Goal: Information Seeking & Learning: Learn about a topic

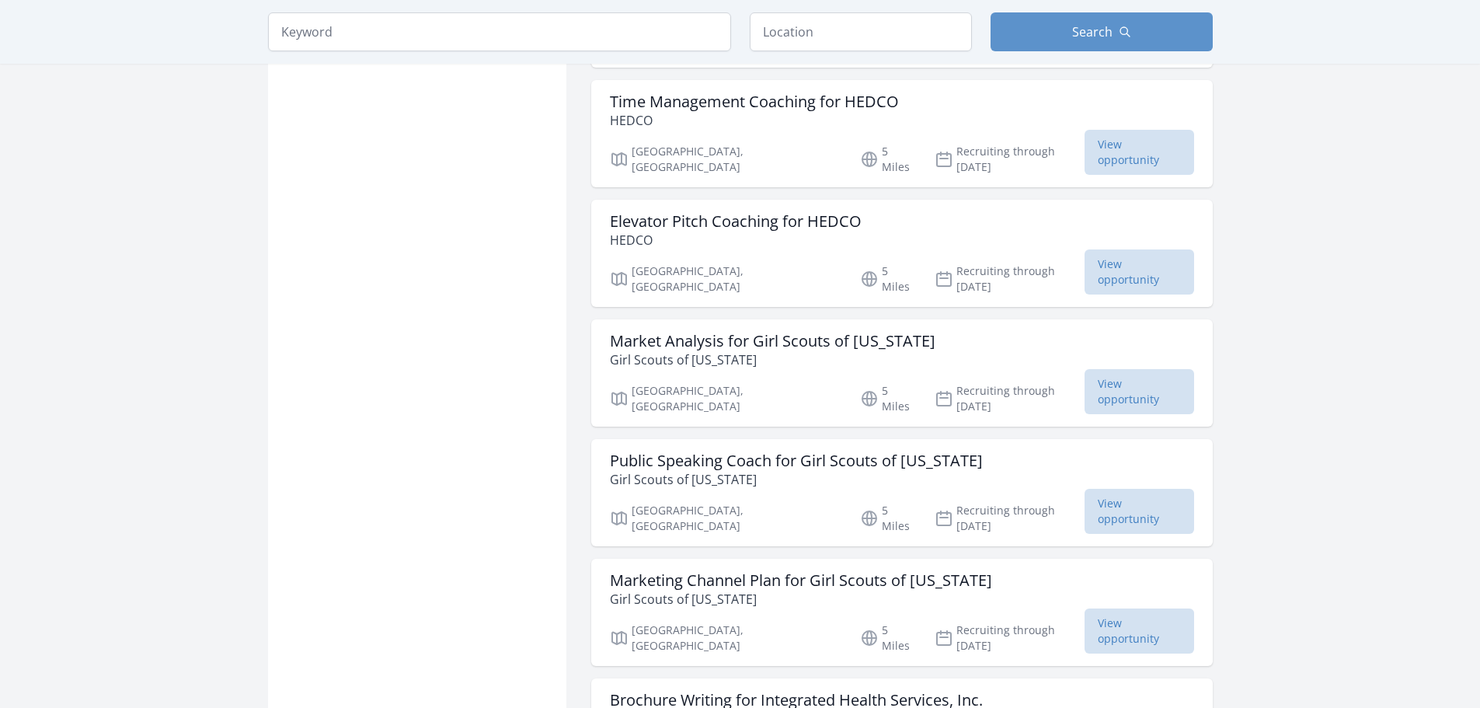
scroll to position [1243, 0]
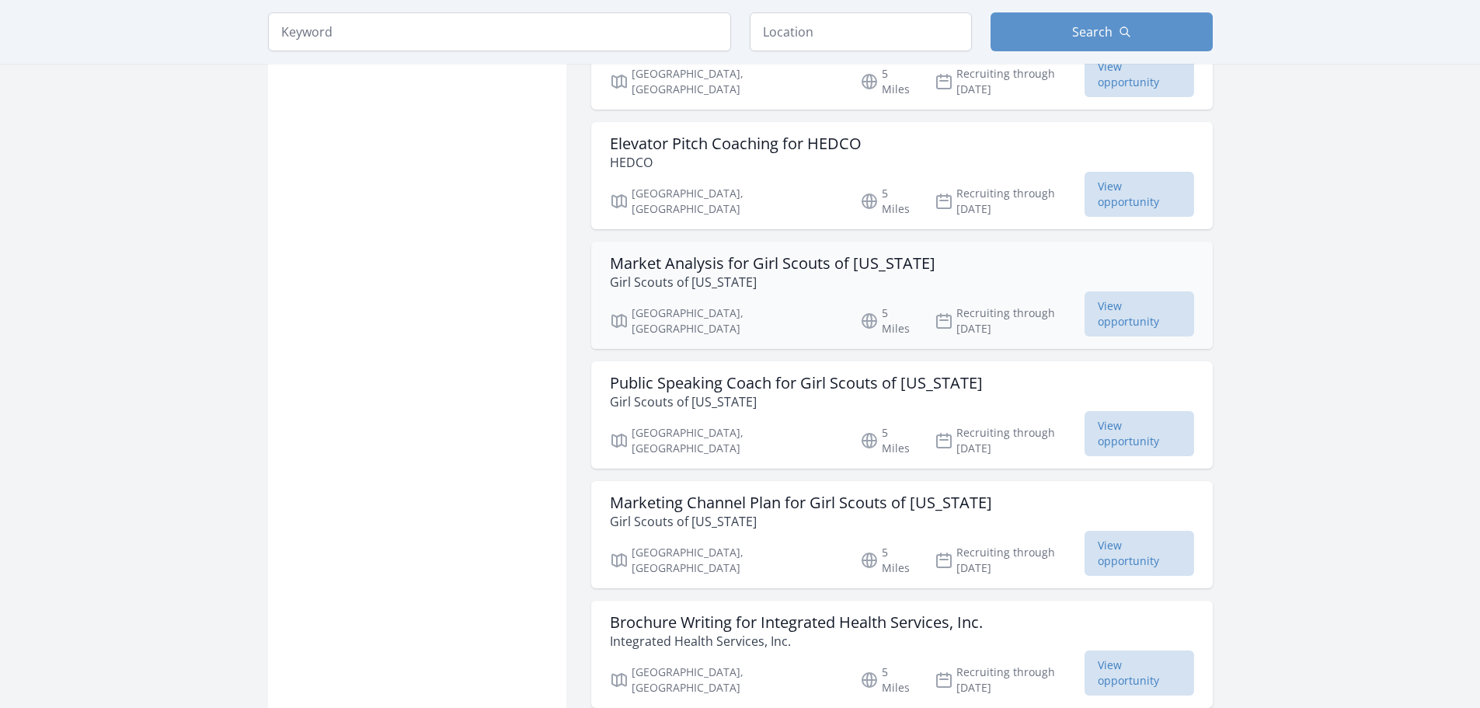
click at [845, 254] on h3 "Market Analysis for Girl Scouts of Connecticut" at bounding box center [773, 263] width 326 height 19
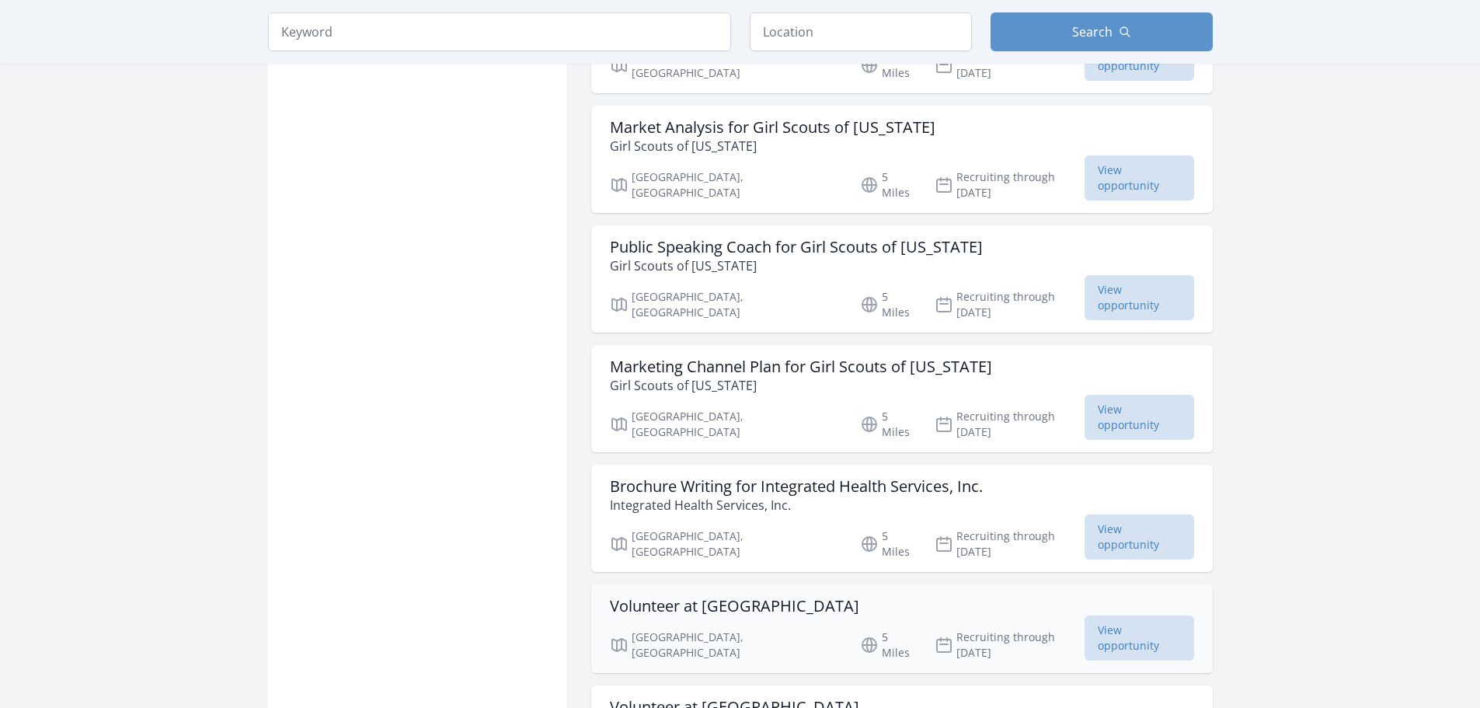
scroll to position [1399, 0]
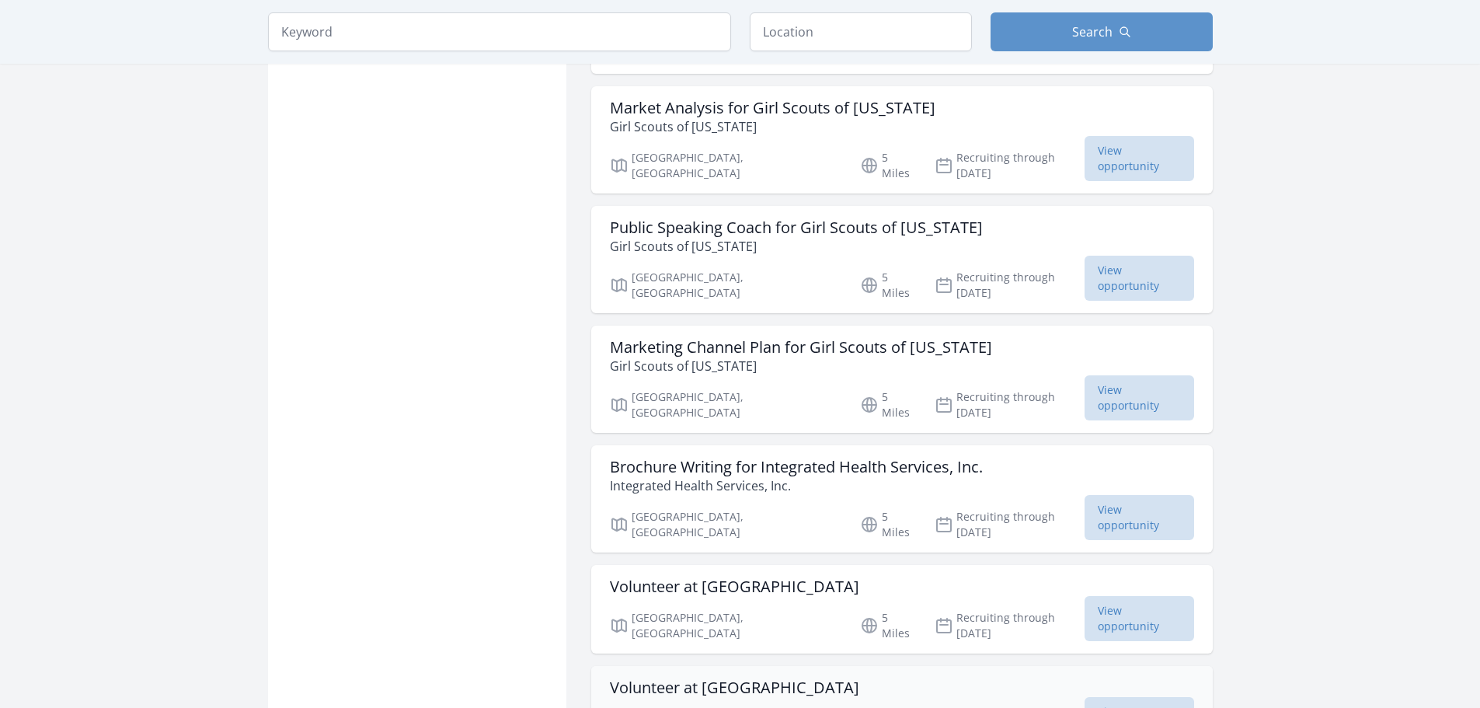
click at [908, 666] on div "Volunteer at Dinosaur State Park Rocky Hill, CT 5 Miles Recruiting through Oct …" at bounding box center [902, 710] width 622 height 89
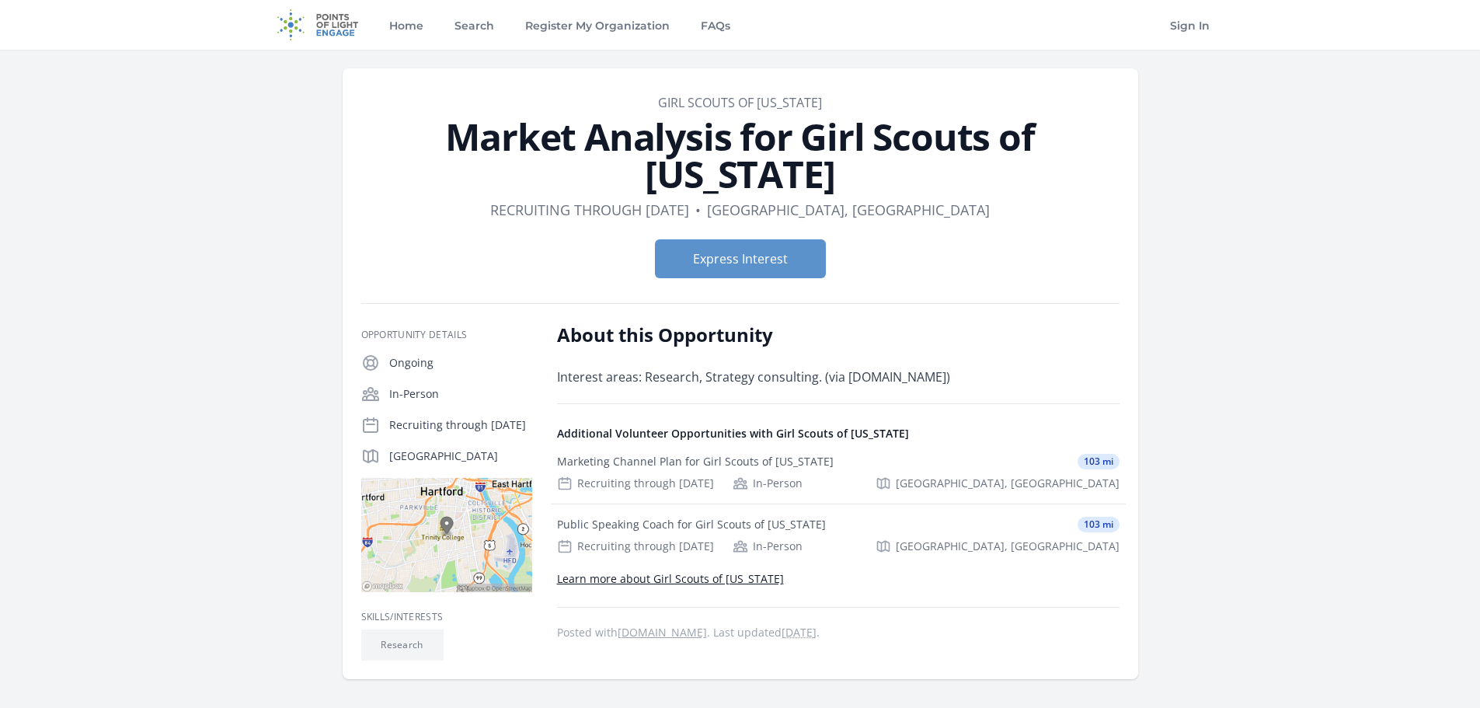
drag, startPoint x: 596, startPoint y: 159, endPoint x: 942, endPoint y: 166, distance: 345.8
click at [942, 166] on h1 "Market Analysis for Girl Scouts of Connecticut" at bounding box center [740, 155] width 758 height 75
click at [940, 166] on h1 "Market Analysis for Girl Scouts of Connecticut" at bounding box center [740, 155] width 758 height 75
drag, startPoint x: 754, startPoint y: 205, endPoint x: 866, endPoint y: 209, distance: 111.2
click at [866, 209] on dl "Duration Recruiting through Nov 30th • Location Hartford, CT" at bounding box center [740, 210] width 758 height 22
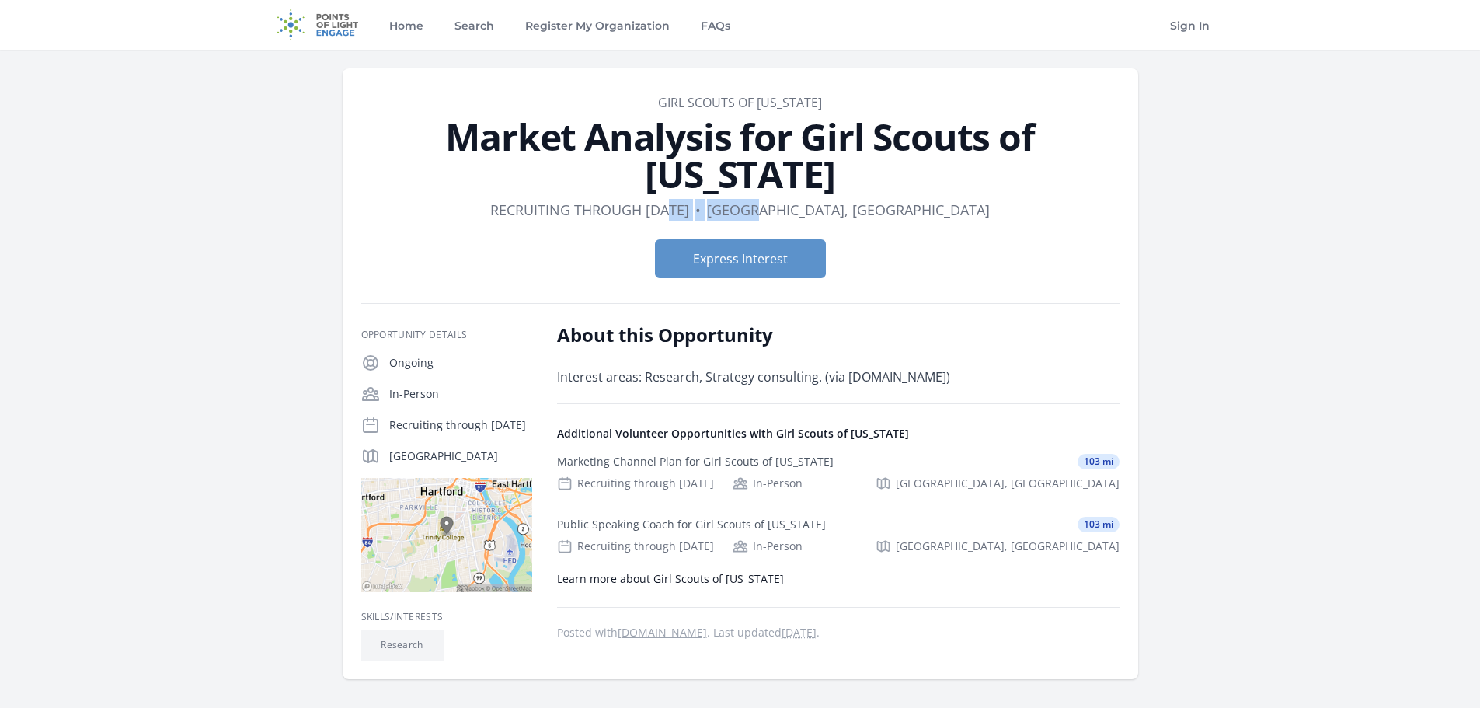
click at [866, 209] on dd "Hartford, CT" at bounding box center [848, 210] width 283 height 22
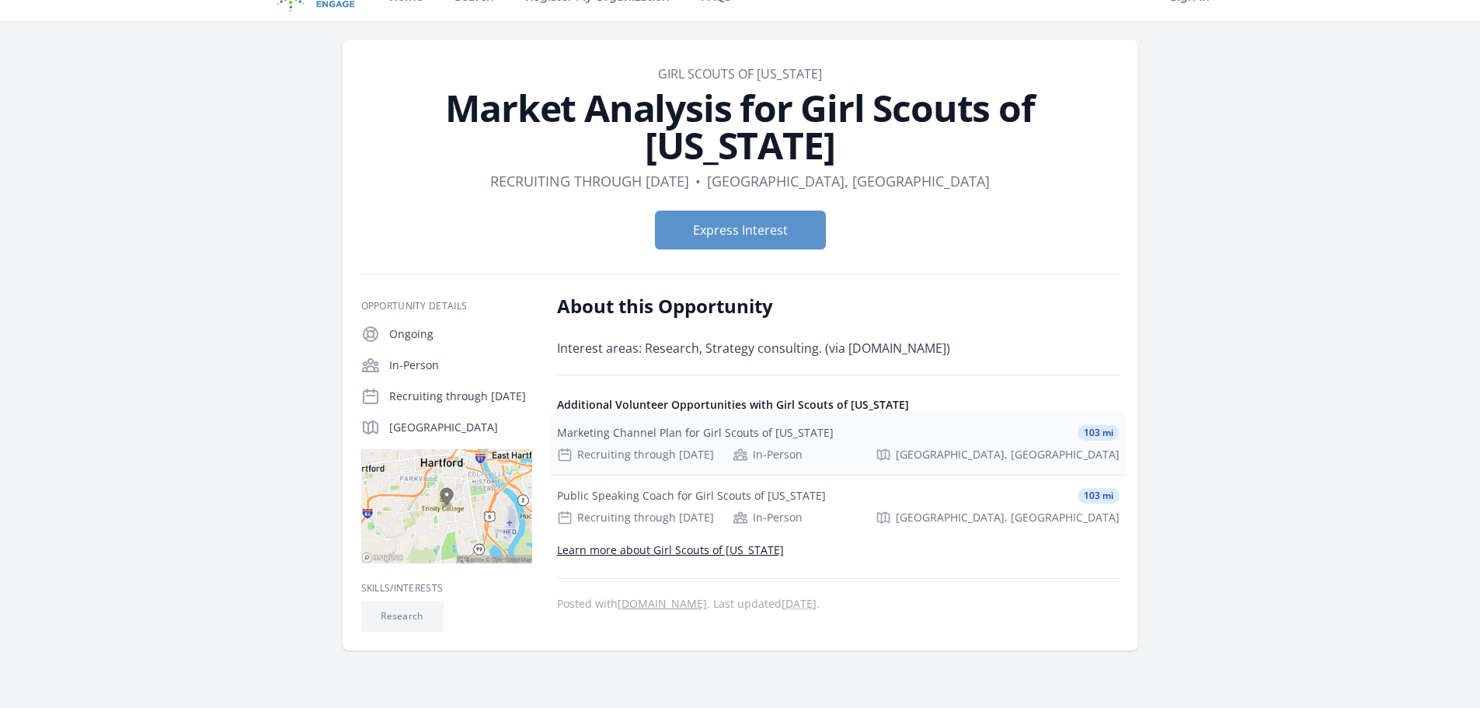
scroll to position [78, 0]
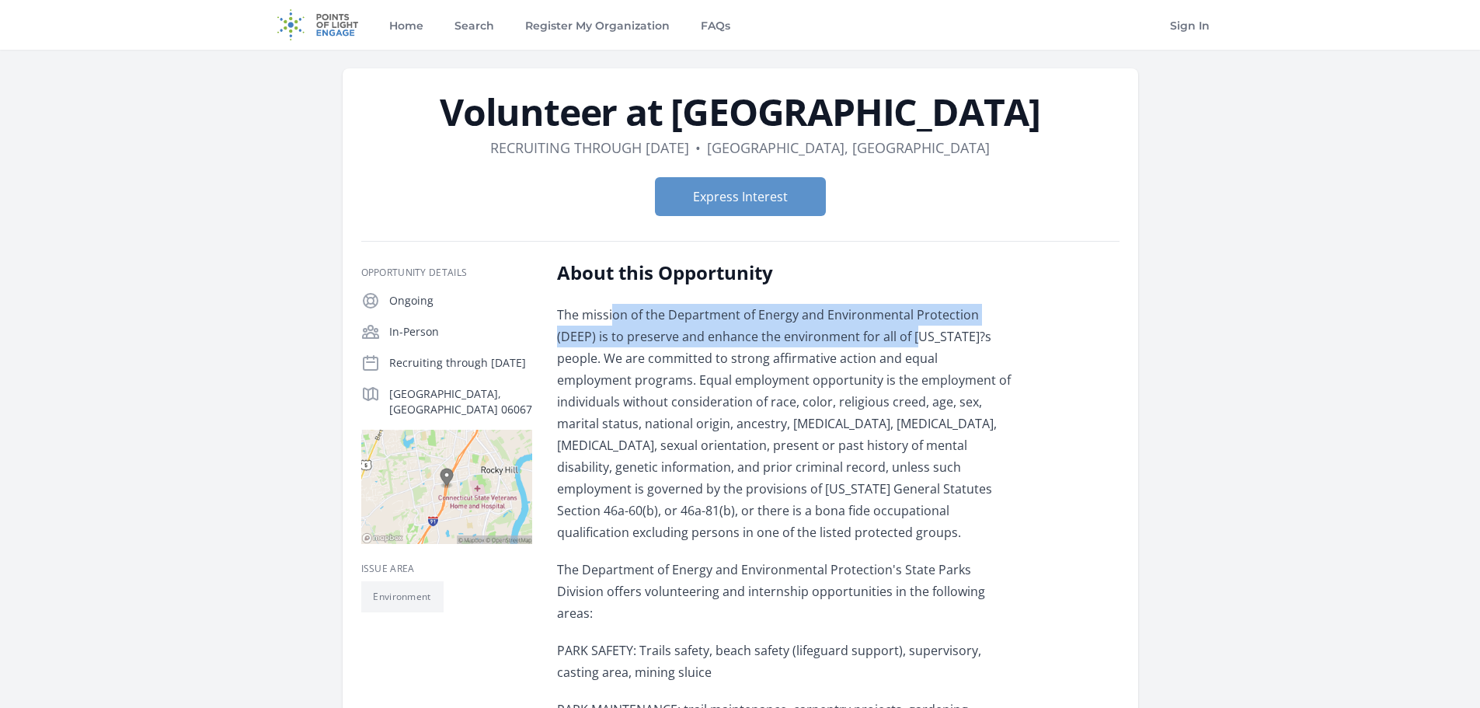
drag, startPoint x: 825, startPoint y: 334, endPoint x: 876, endPoint y: 343, distance: 52.1
click at [876, 343] on p "The mission of the Department of Energy and Environmental Protection (DEEP) is …" at bounding box center [784, 423] width 455 height 239
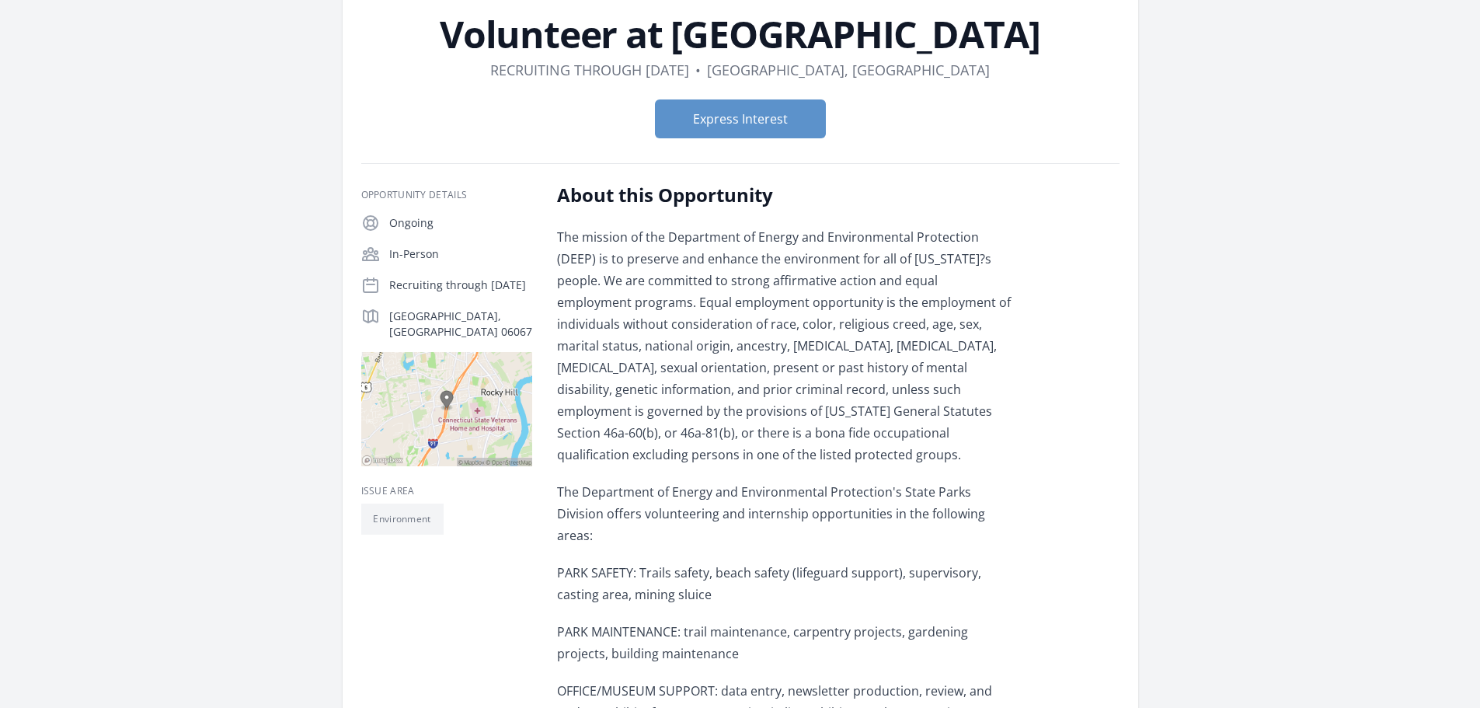
scroll to position [155, 0]
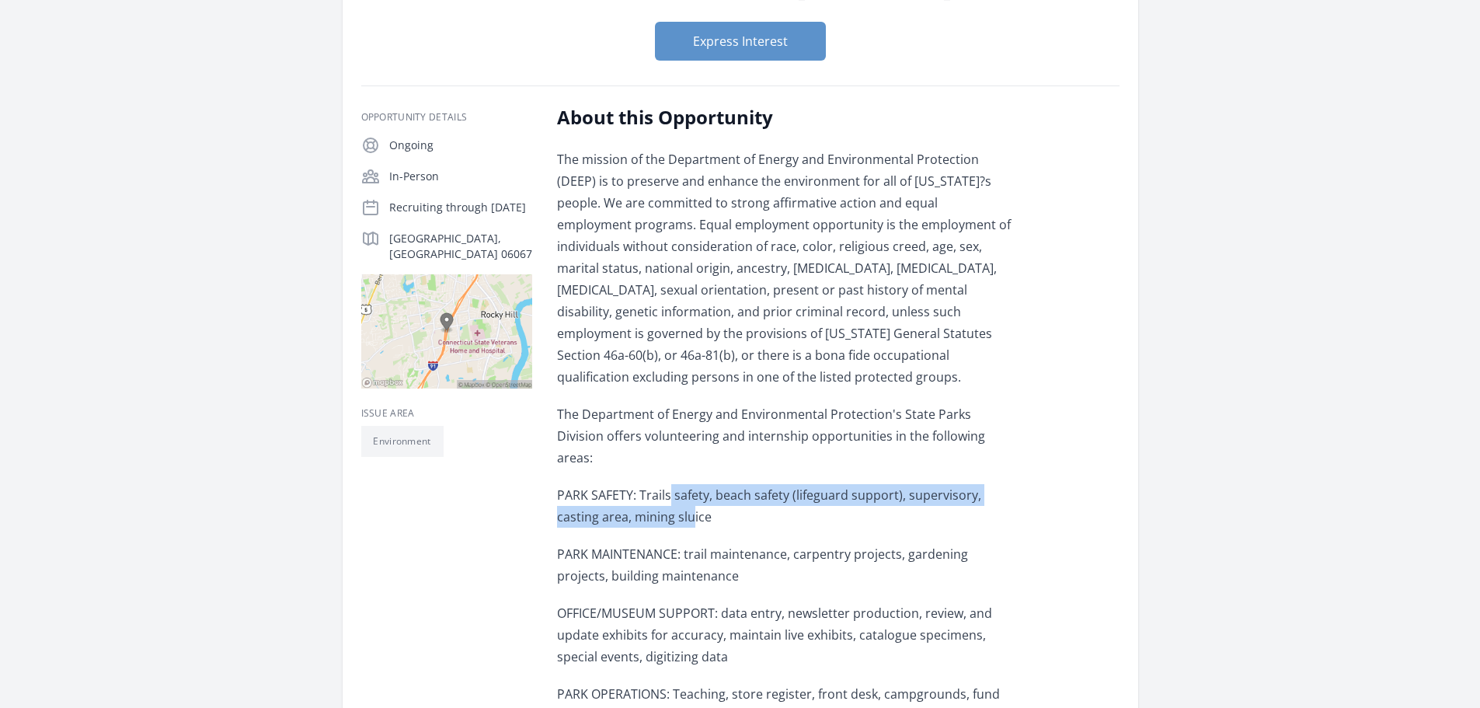
drag, startPoint x: 678, startPoint y: 476, endPoint x: 695, endPoint y: 503, distance: 31.7
click at [694, 503] on div "The mission of the Department of Energy and Environmental Protection (DEEP) is …" at bounding box center [784, 496] width 455 height 696
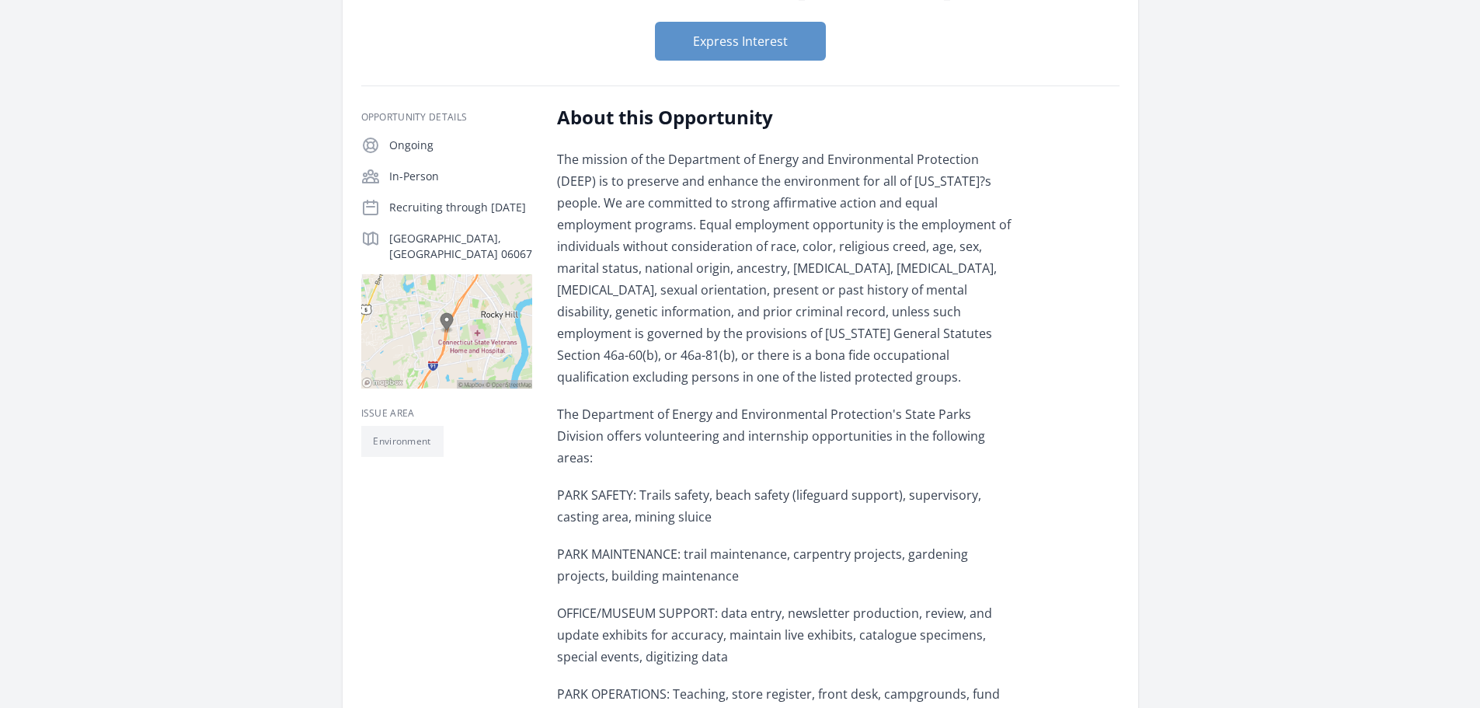
click at [695, 503] on p "PARK SAFETY: Trails safety, beach safety (lifeguard support), supervisory, cast…" at bounding box center [784, 506] width 455 height 44
